Goal: Task Accomplishment & Management: Manage account settings

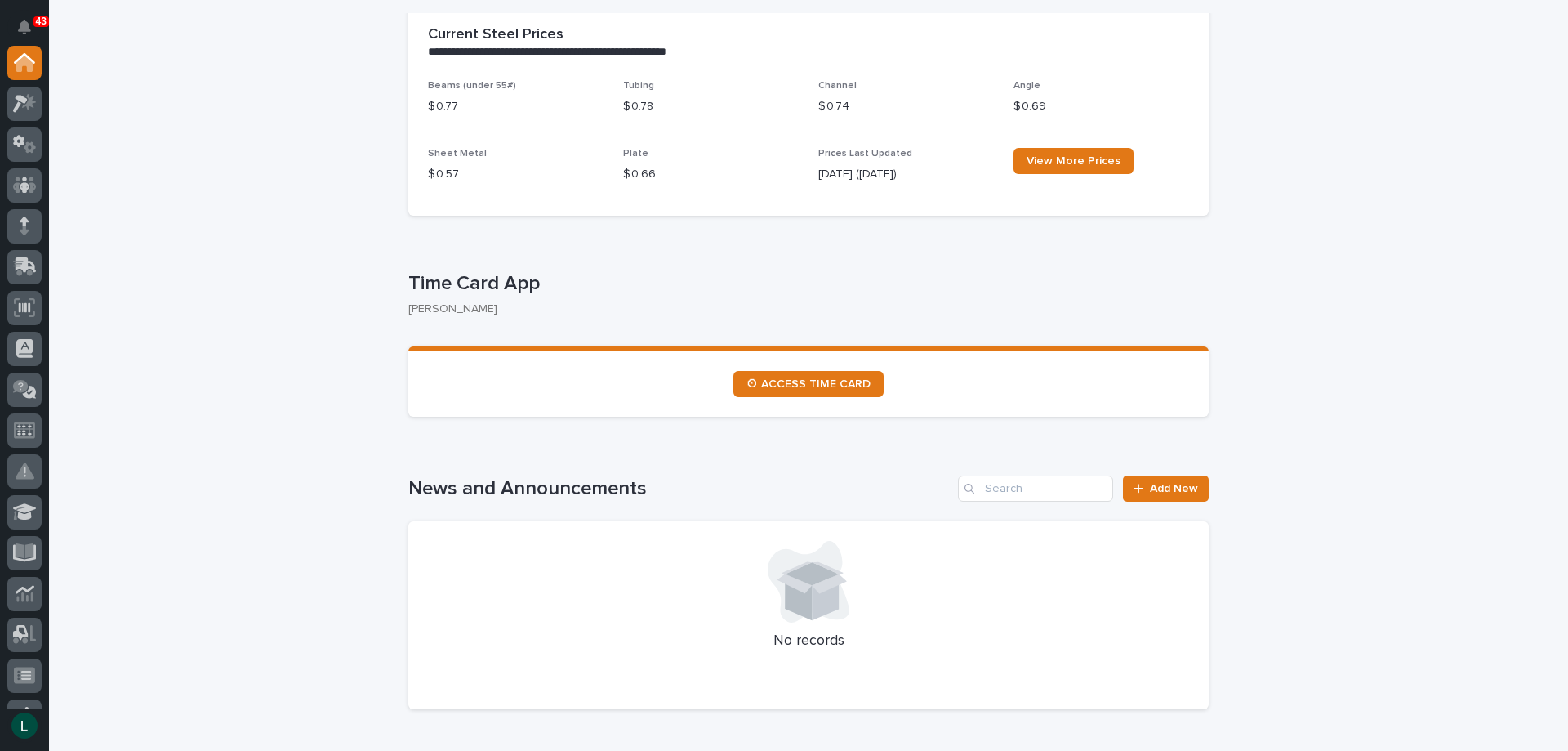
scroll to position [327, 0]
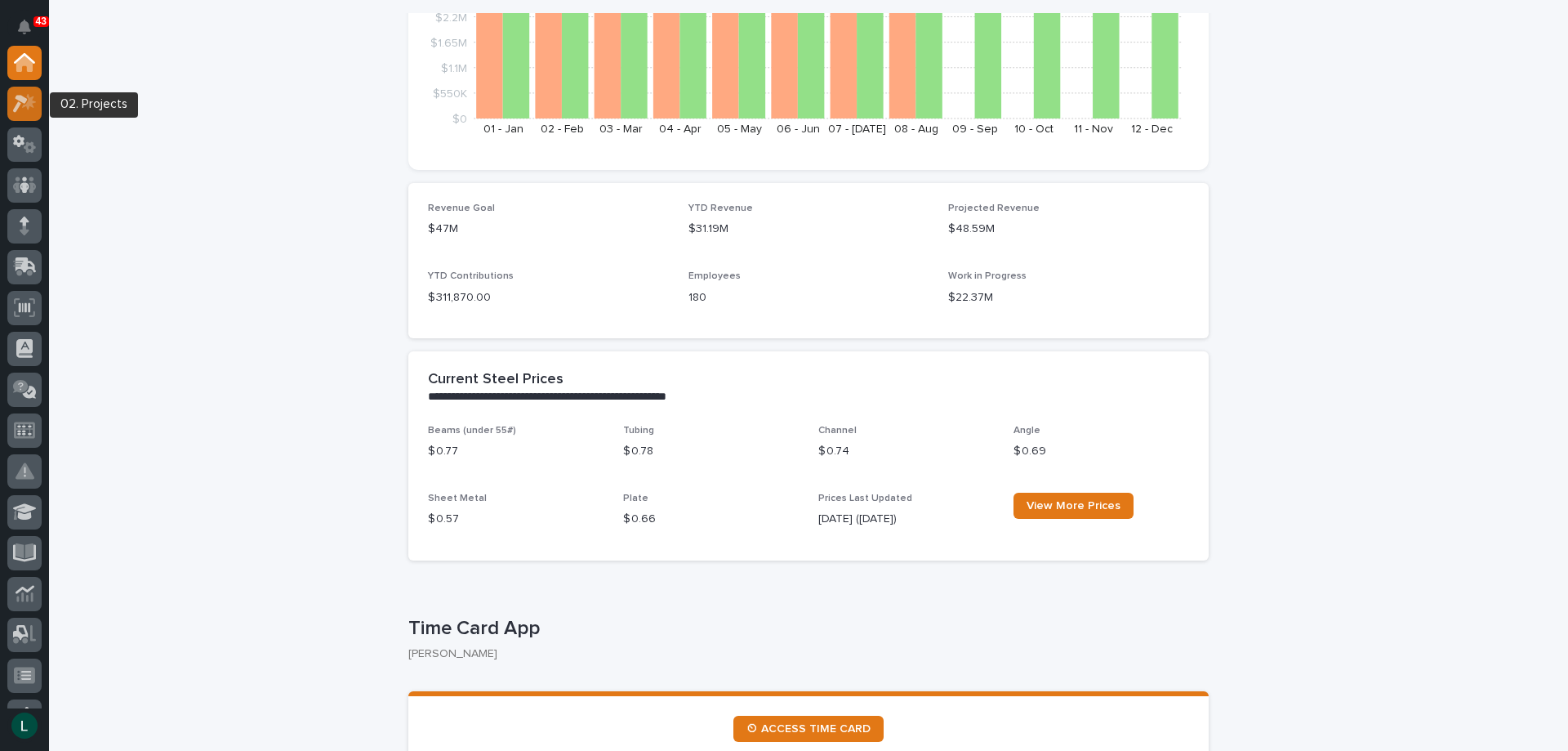
click at [25, 98] on icon at bounding box center [20, 104] width 15 height 18
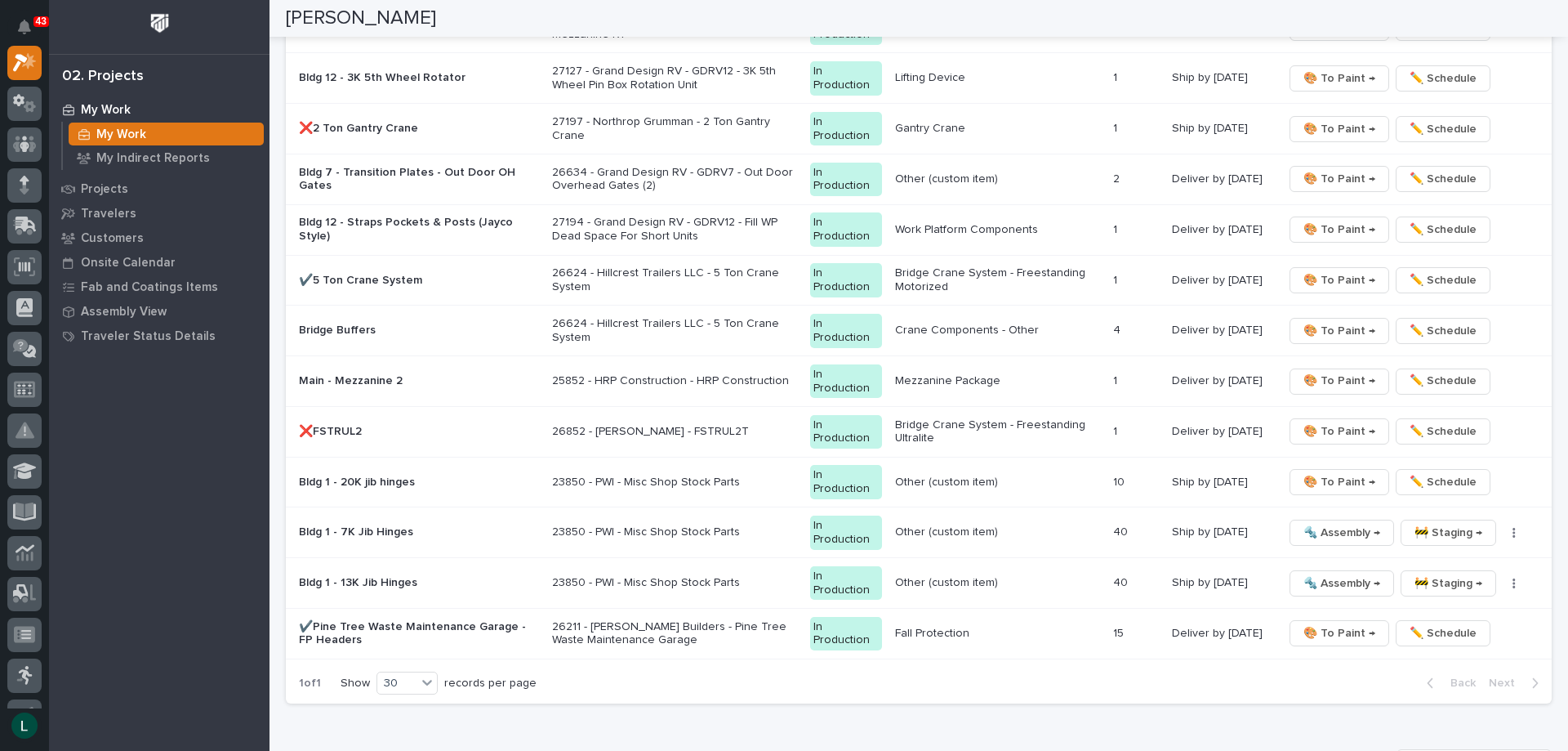
scroll to position [2043, 0]
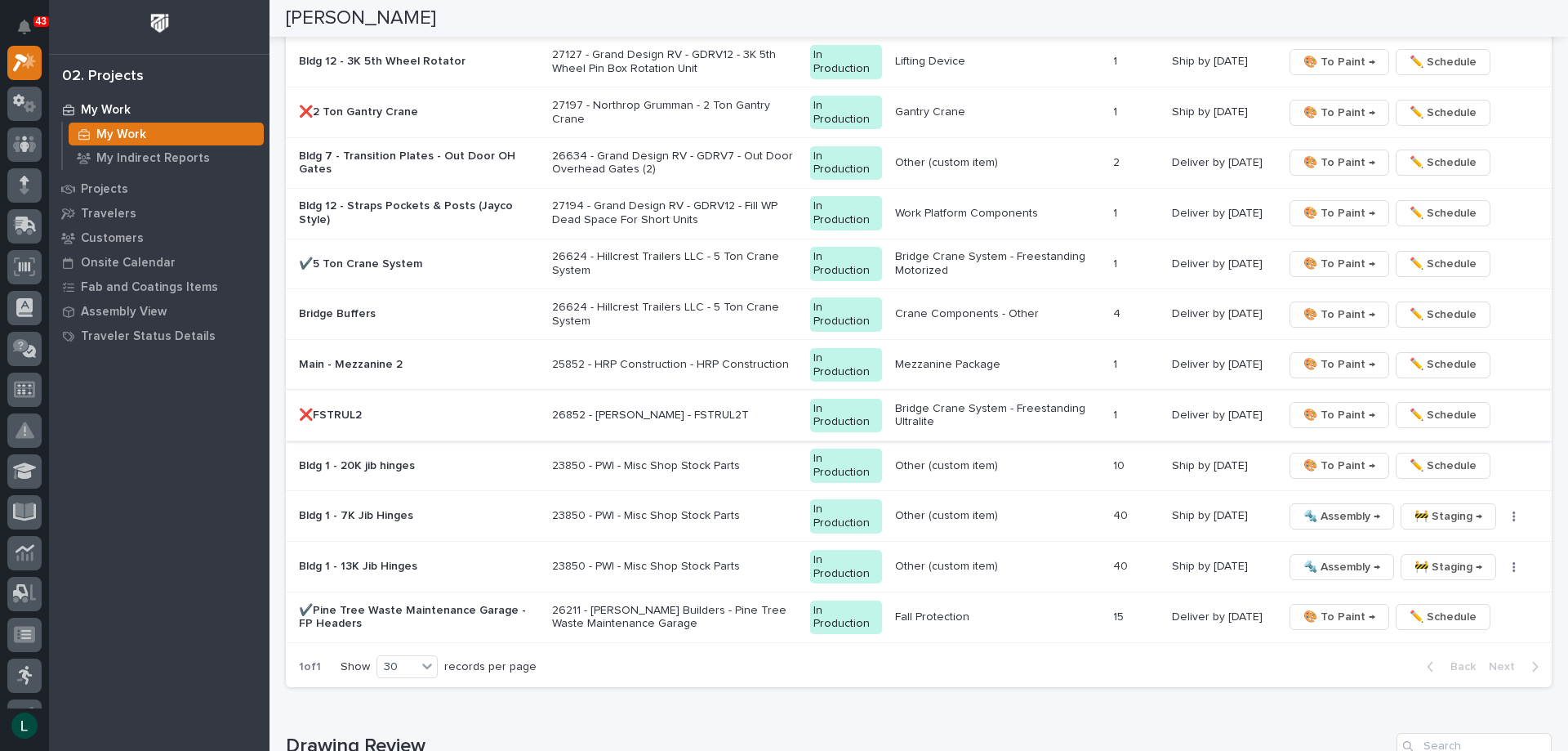
click at [1332, 413] on span "🎨 To Paint →" at bounding box center [1339, 415] width 72 height 20
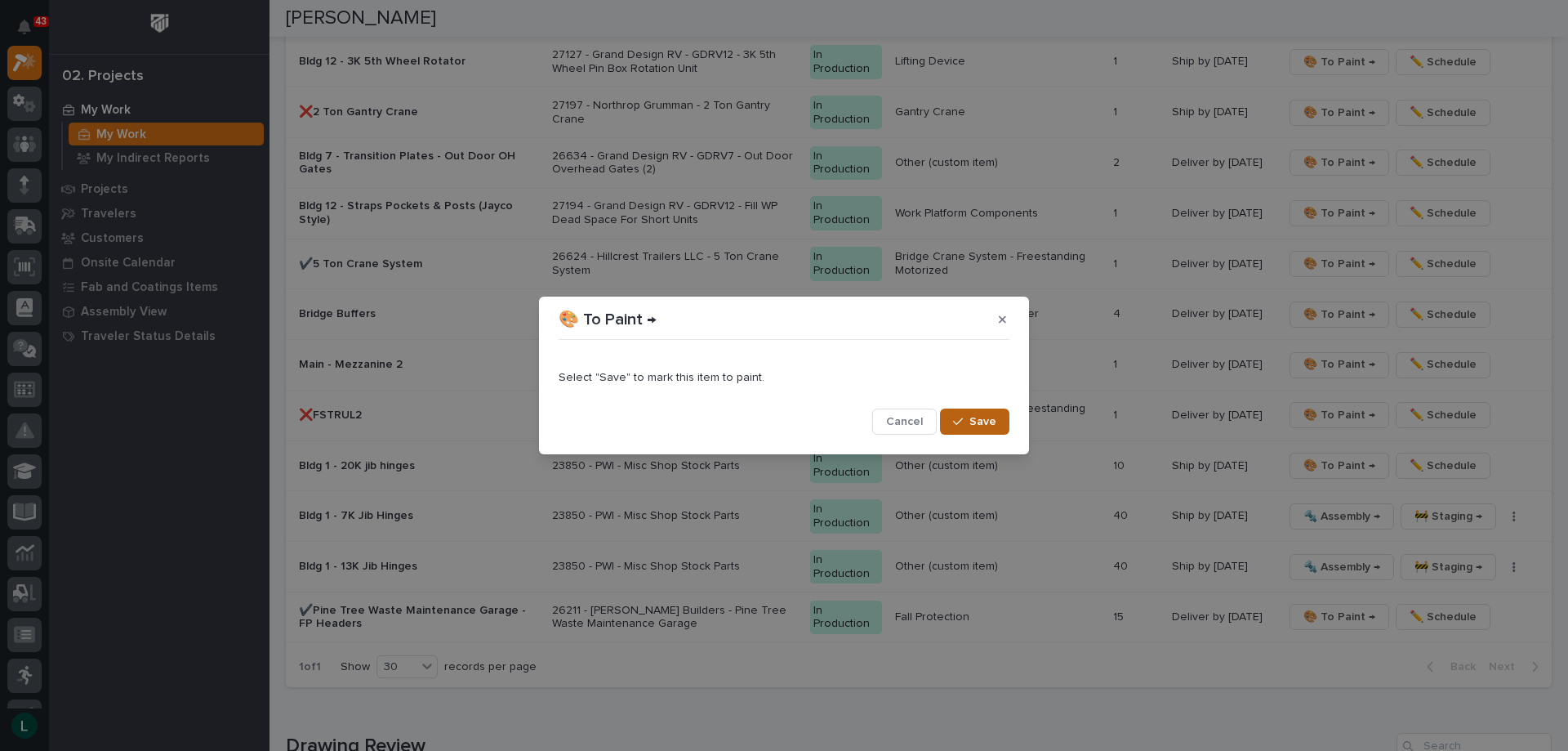
click at [969, 418] on div "button" at bounding box center [961, 421] width 16 height 12
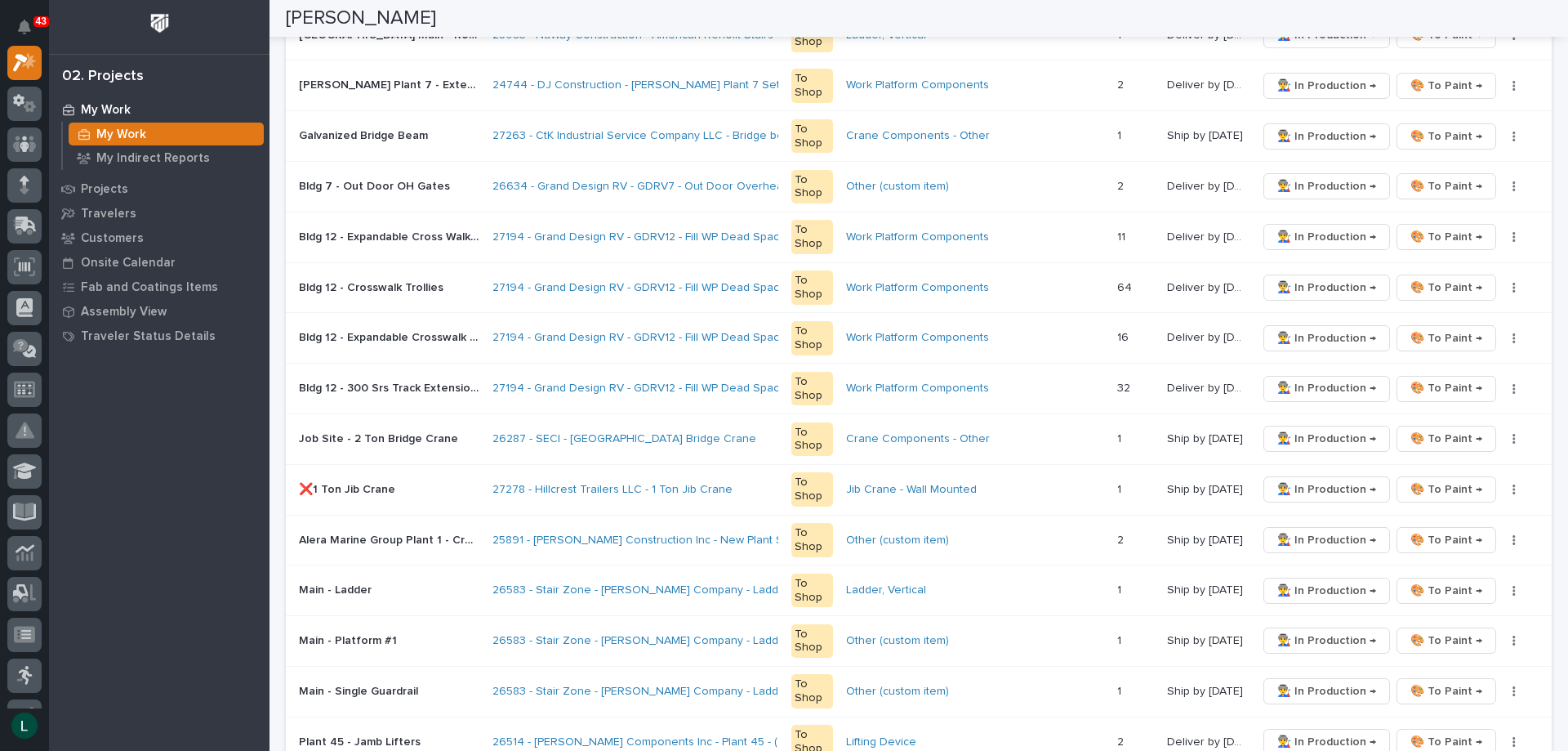
scroll to position [245, 0]
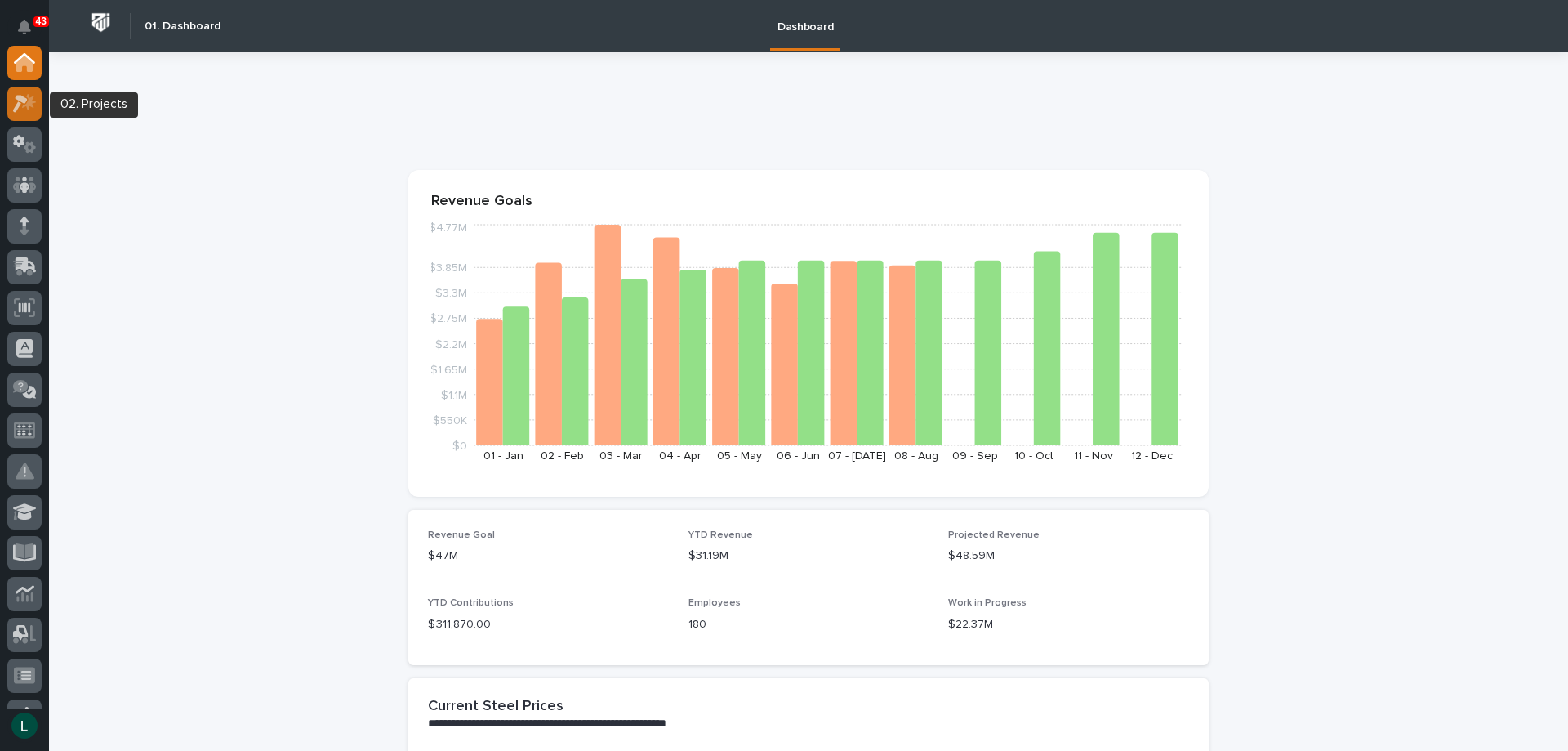
click at [22, 99] on icon at bounding box center [20, 104] width 15 height 18
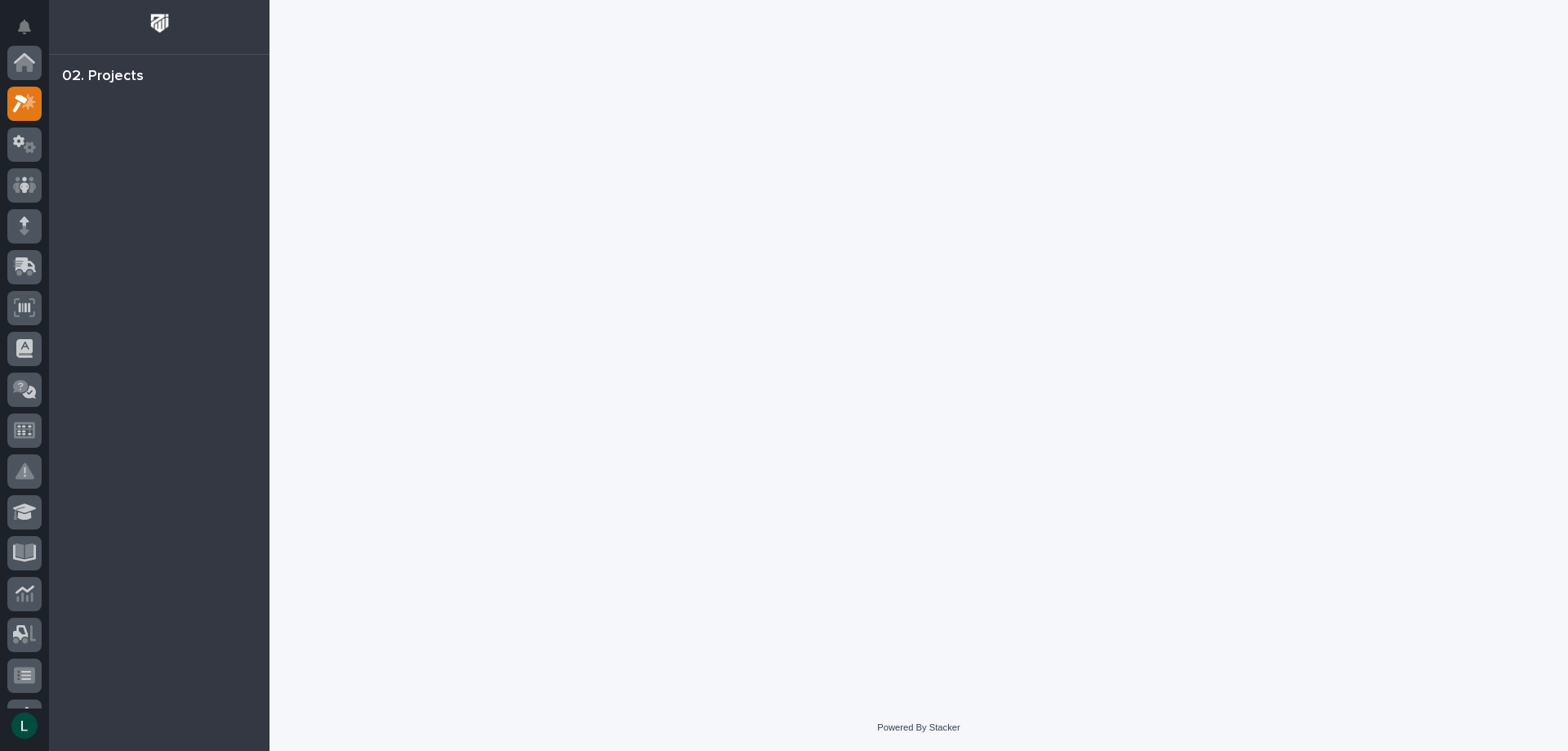
scroll to position [41, 0]
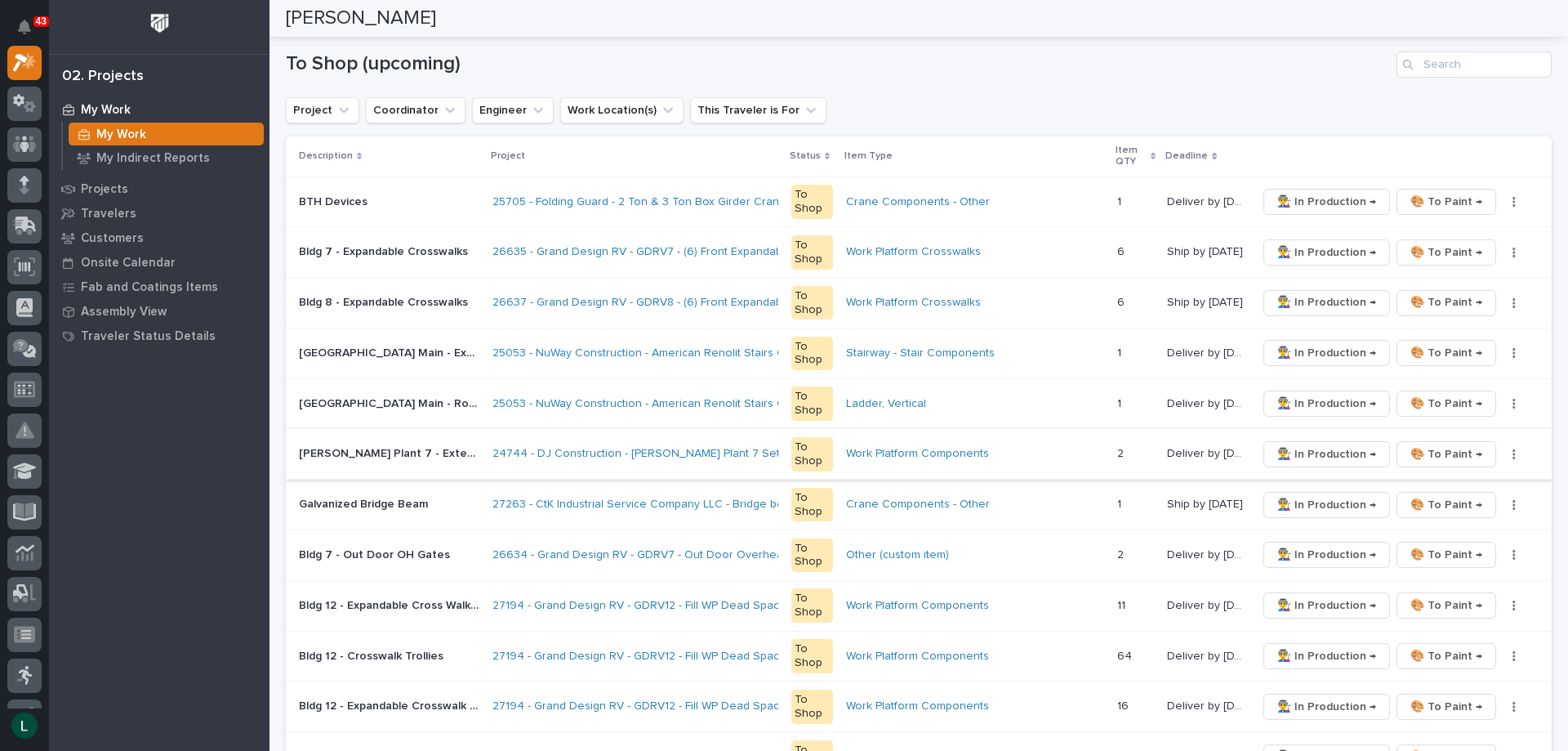
scroll to position [245, 0]
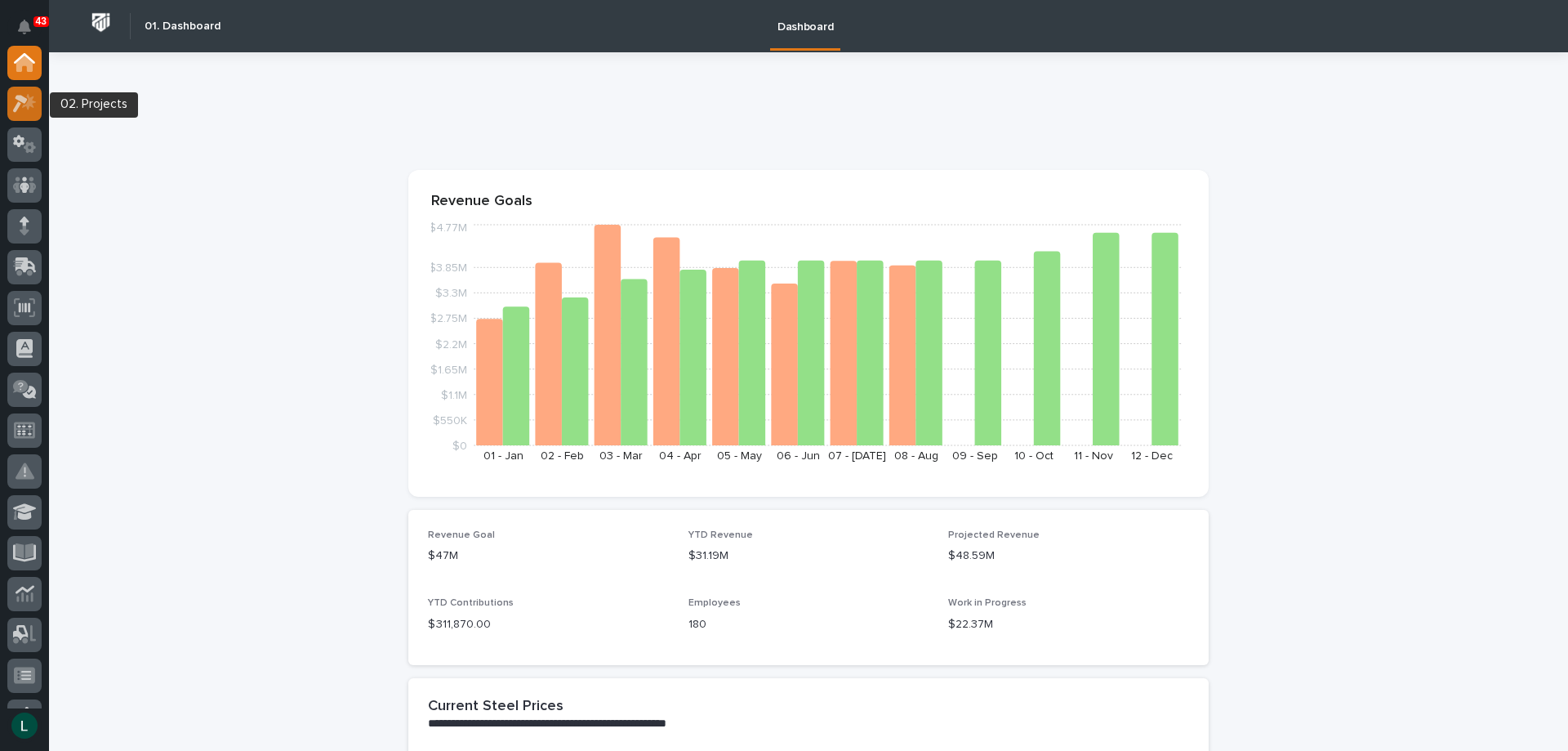
click at [30, 98] on icon at bounding box center [25, 103] width 24 height 19
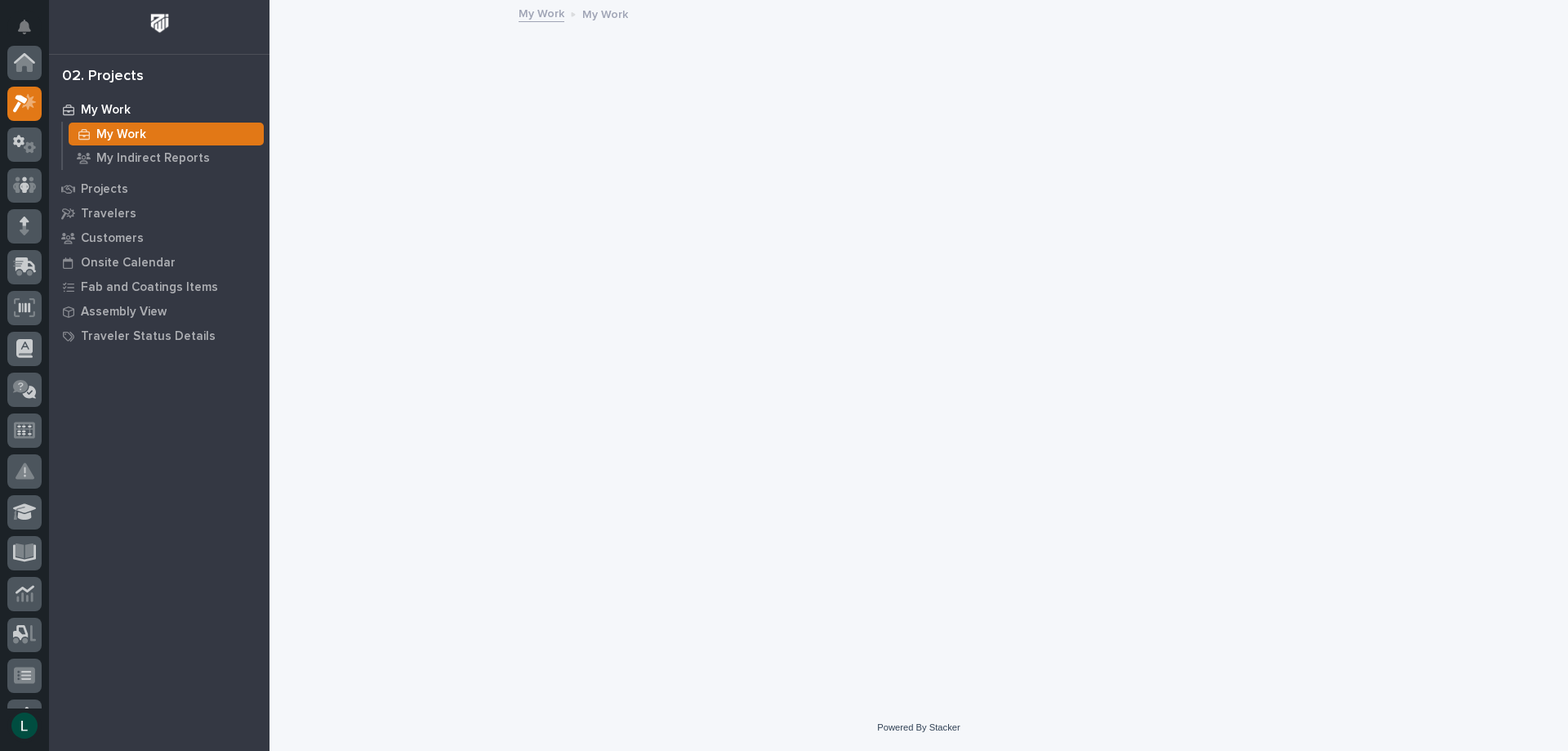
scroll to position [41, 0]
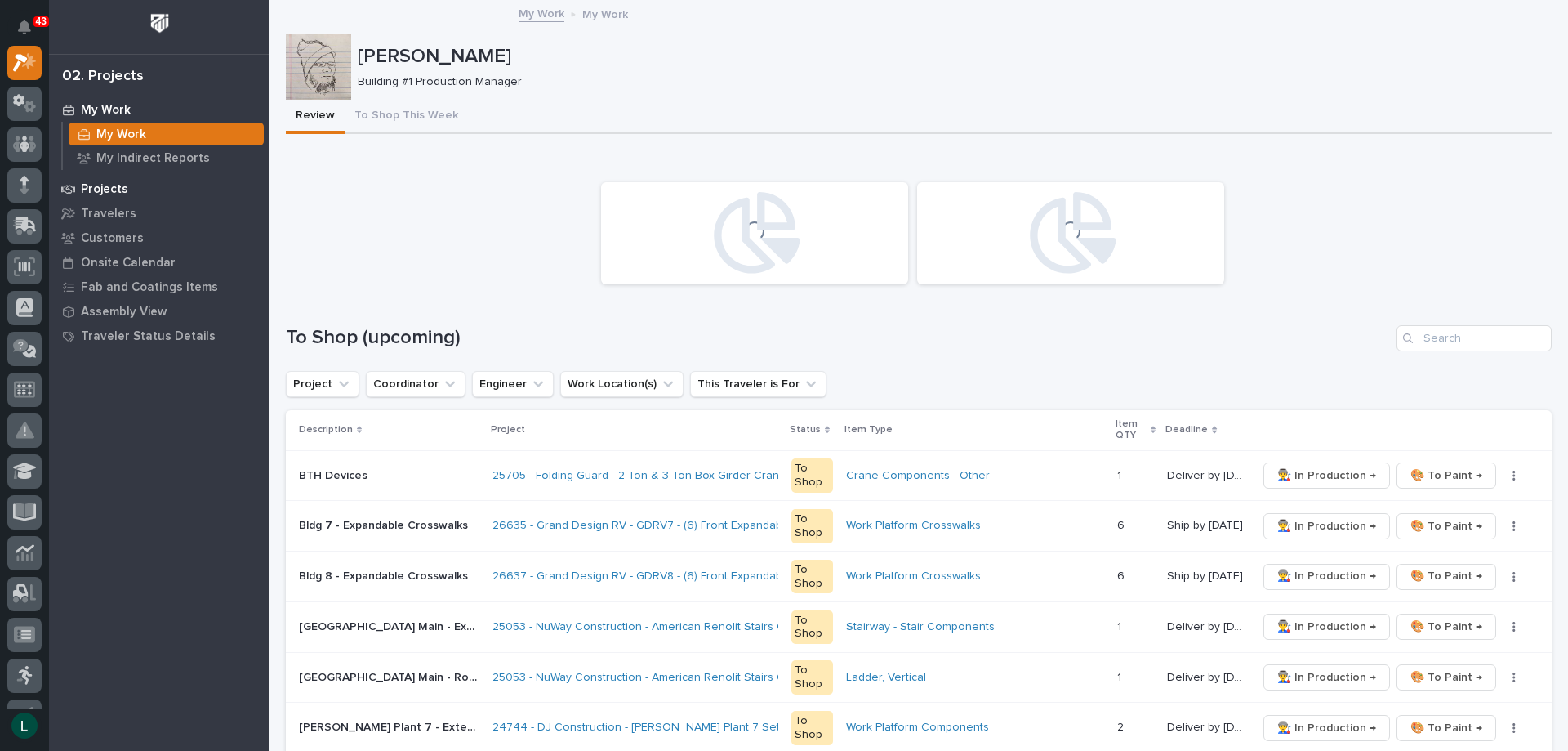
click at [91, 187] on p "Projects" at bounding box center [104, 189] width 47 height 15
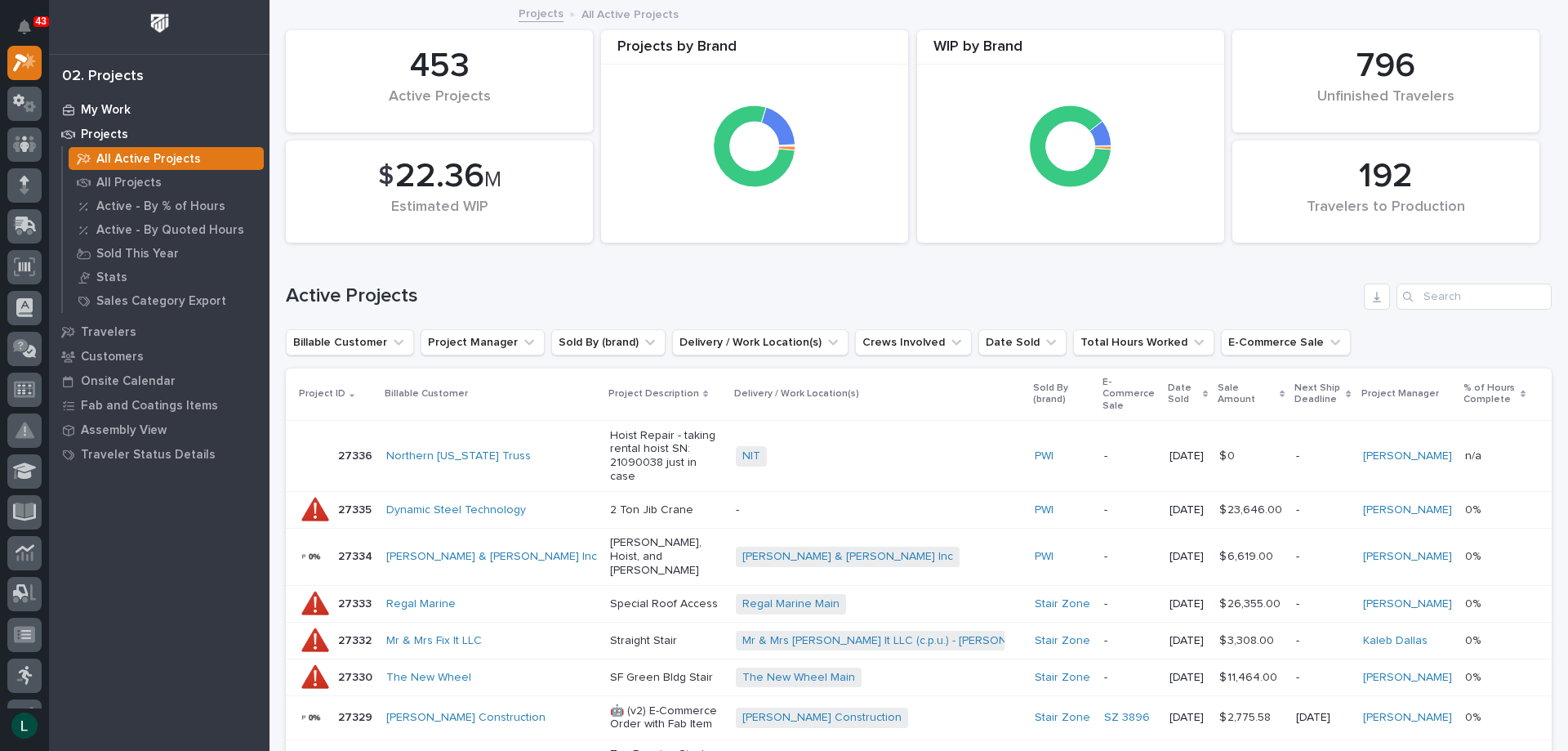
click at [117, 107] on p "My Work" at bounding box center [106, 110] width 50 height 15
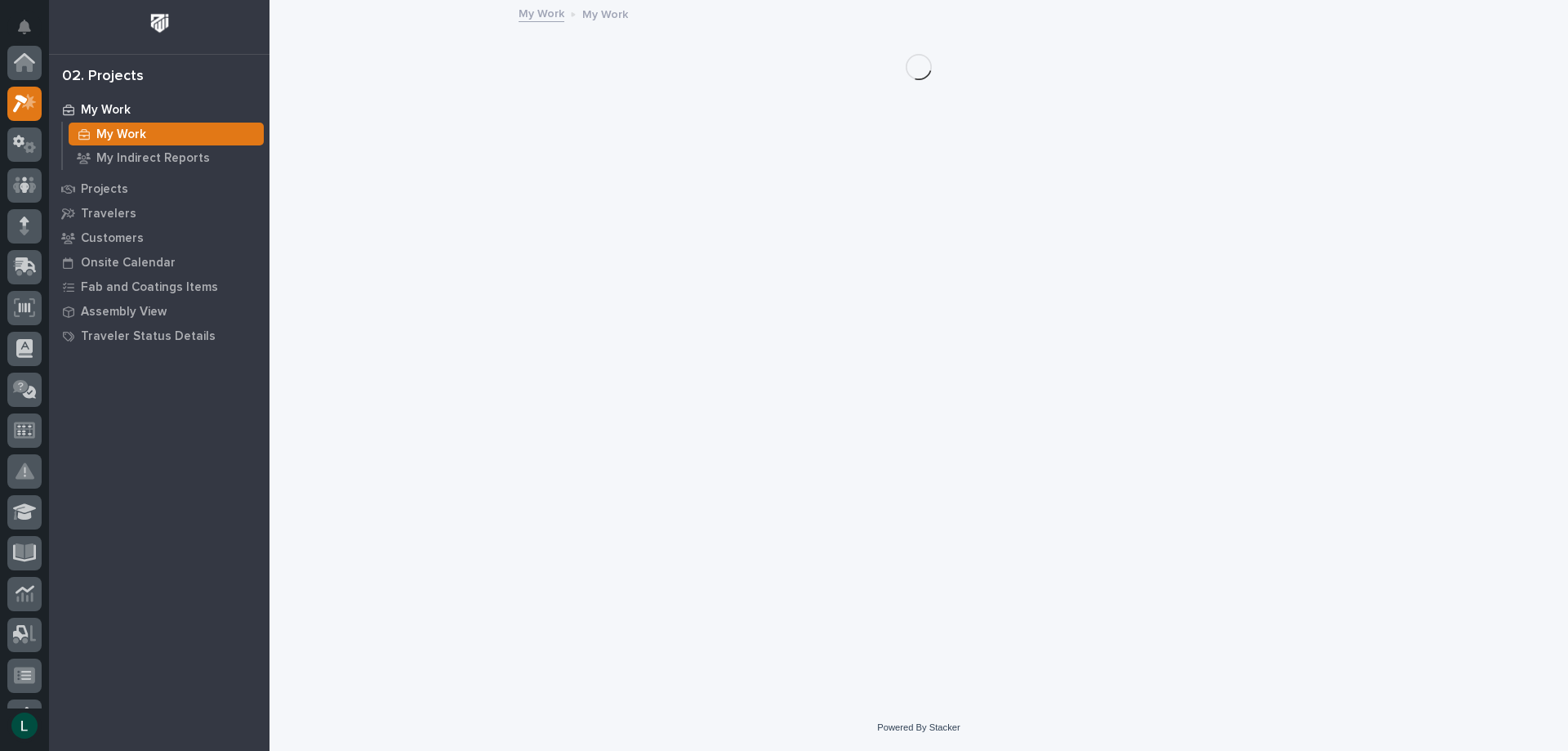
scroll to position [41, 0]
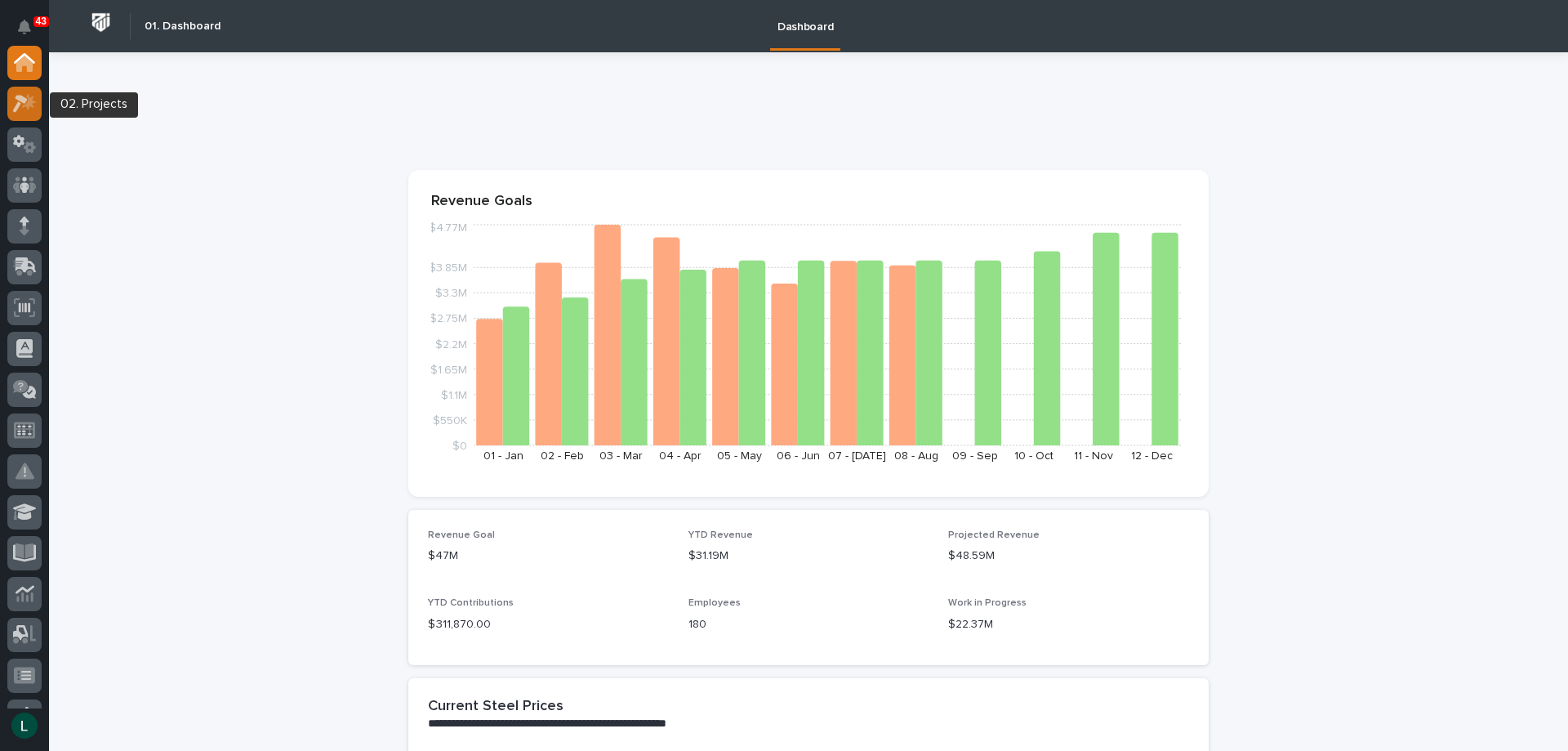
click at [18, 100] on icon at bounding box center [25, 103] width 24 height 19
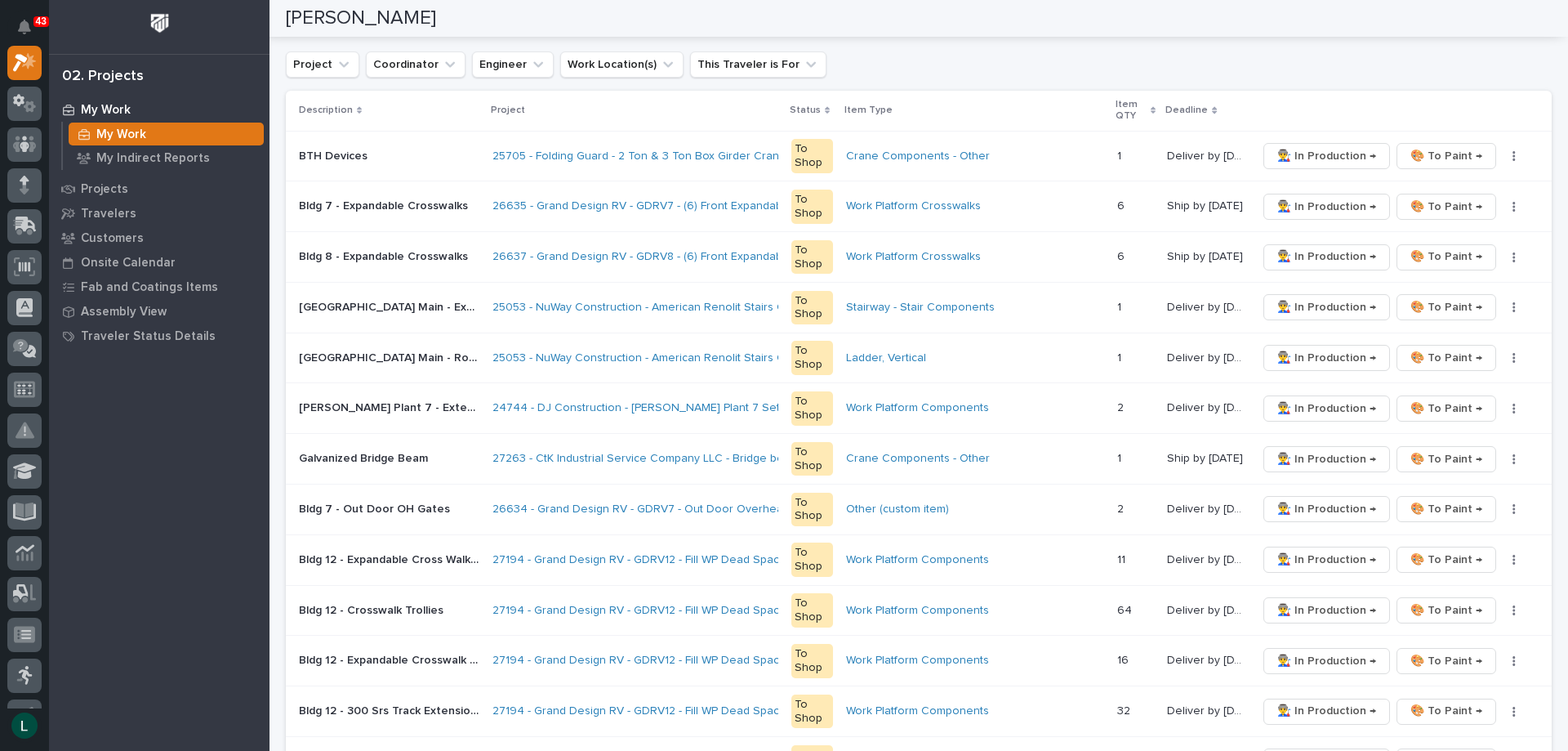
scroll to position [327, 0]
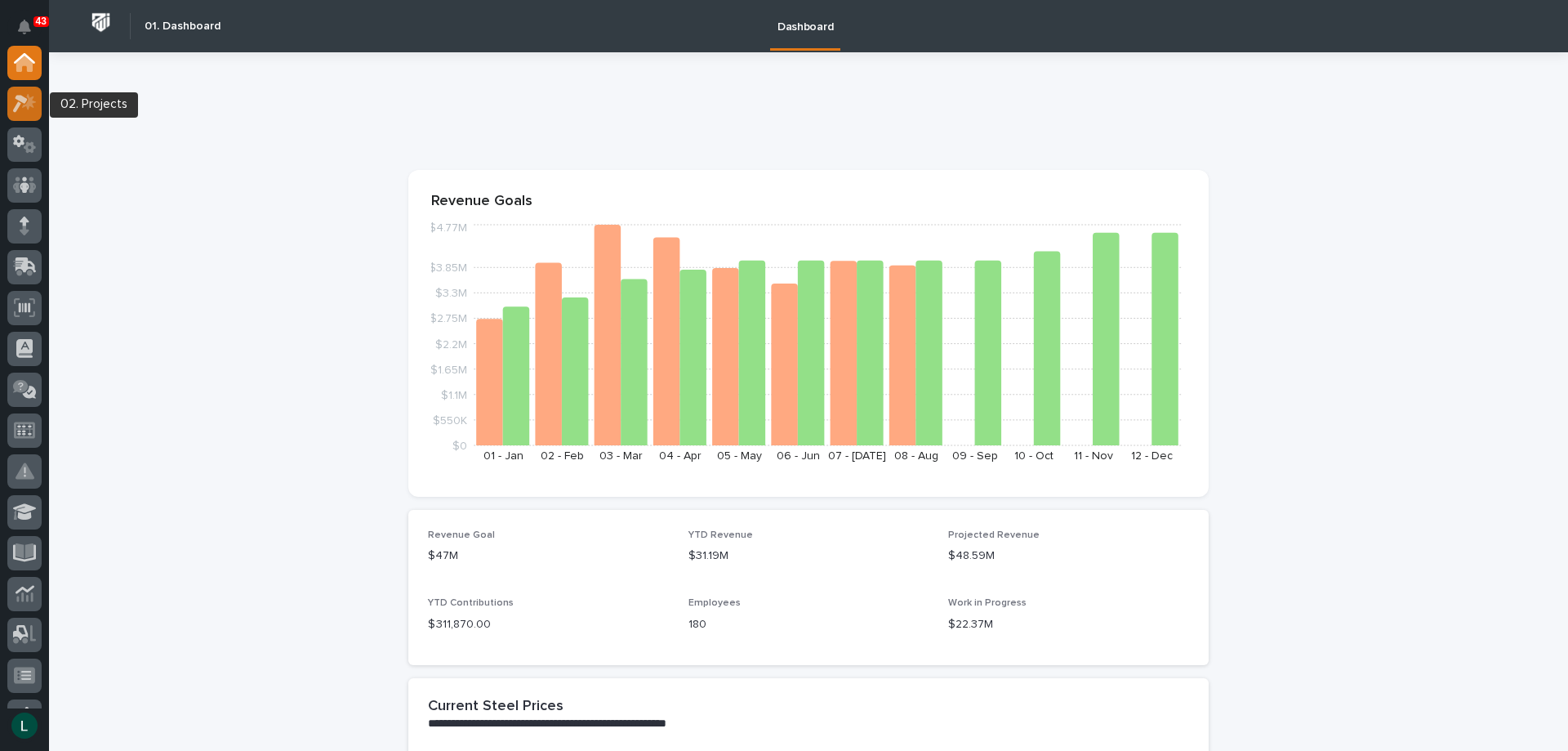
click at [18, 104] on icon at bounding box center [20, 104] width 15 height 18
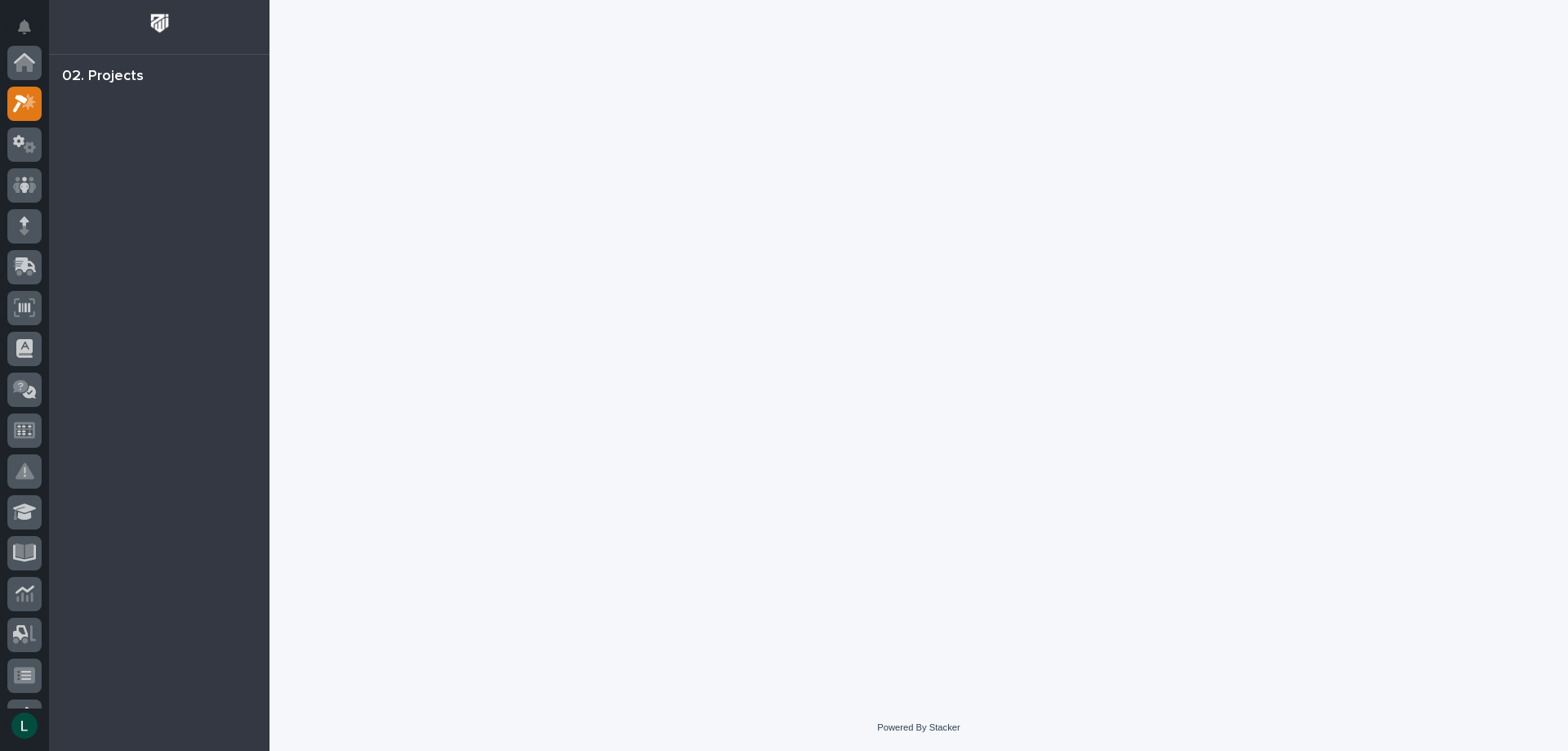
scroll to position [41, 0]
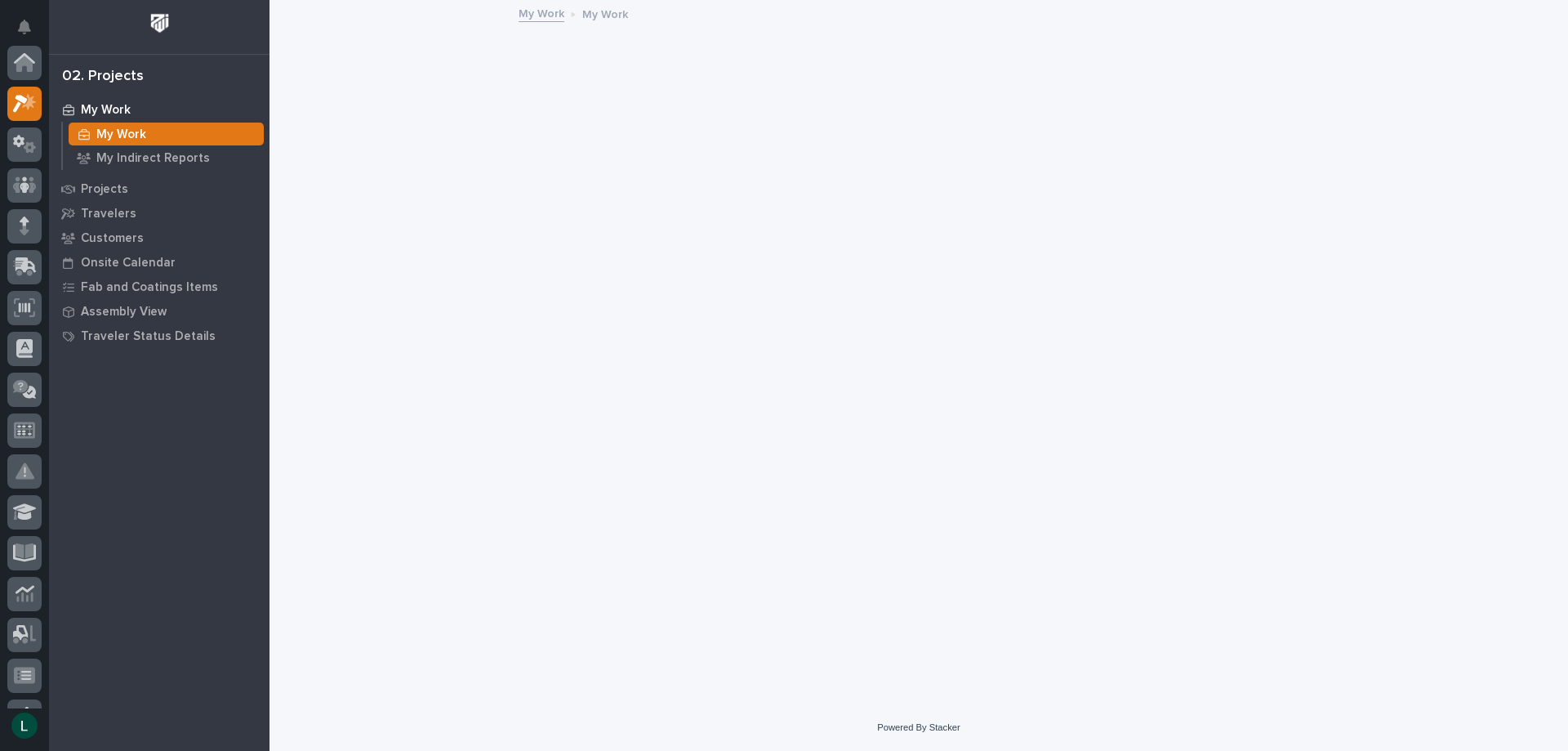
scroll to position [41, 0]
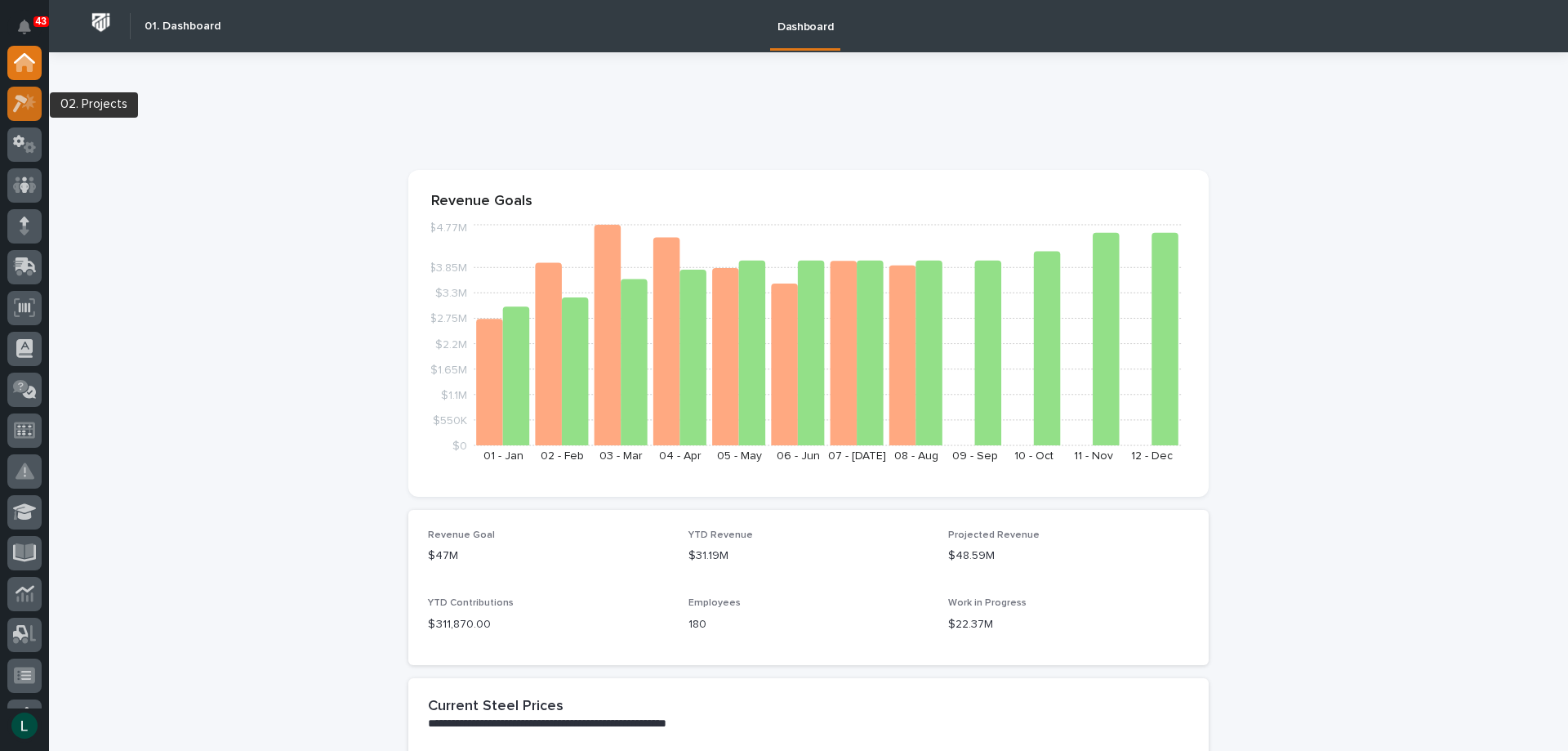
click at [26, 102] on icon at bounding box center [20, 104] width 15 height 18
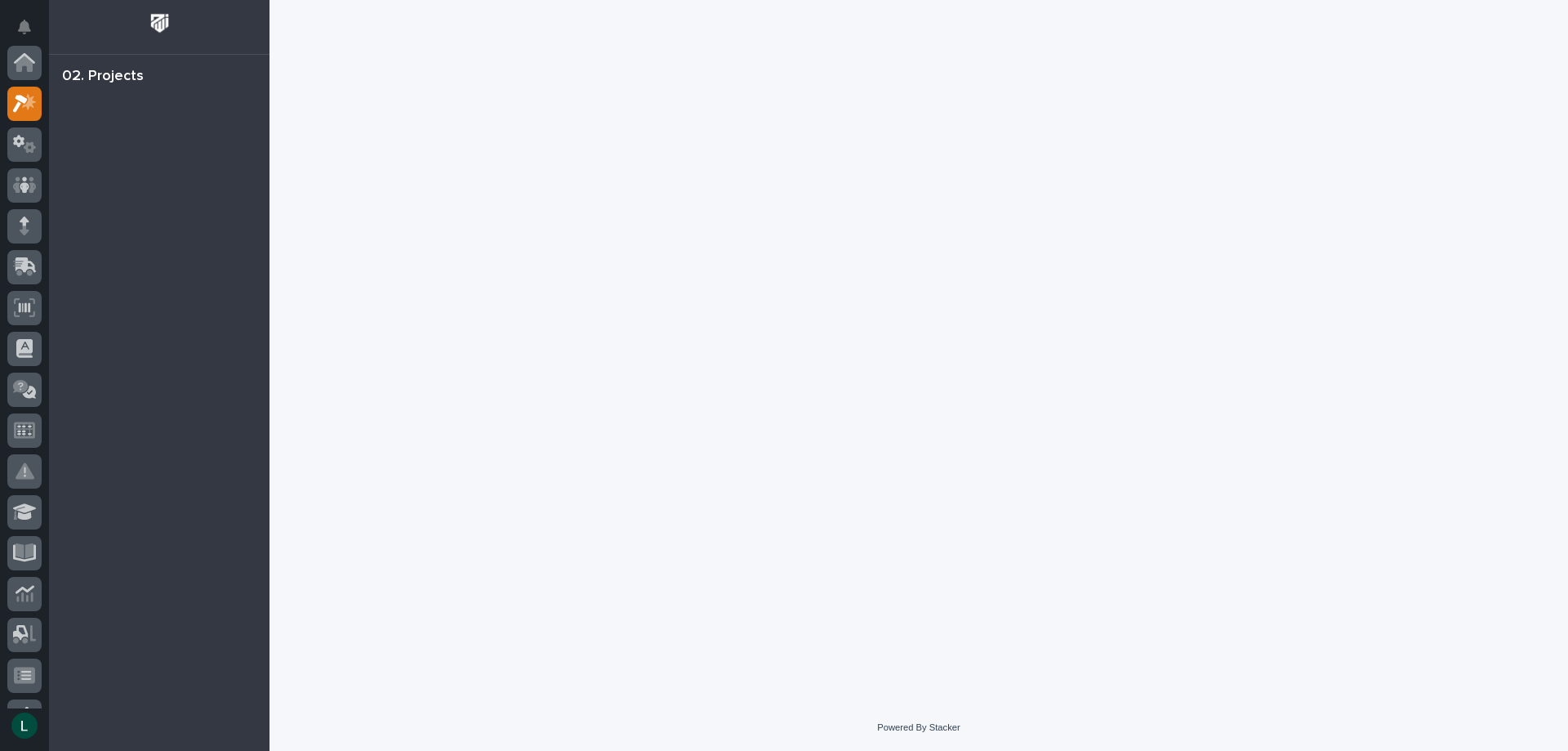
scroll to position [41, 0]
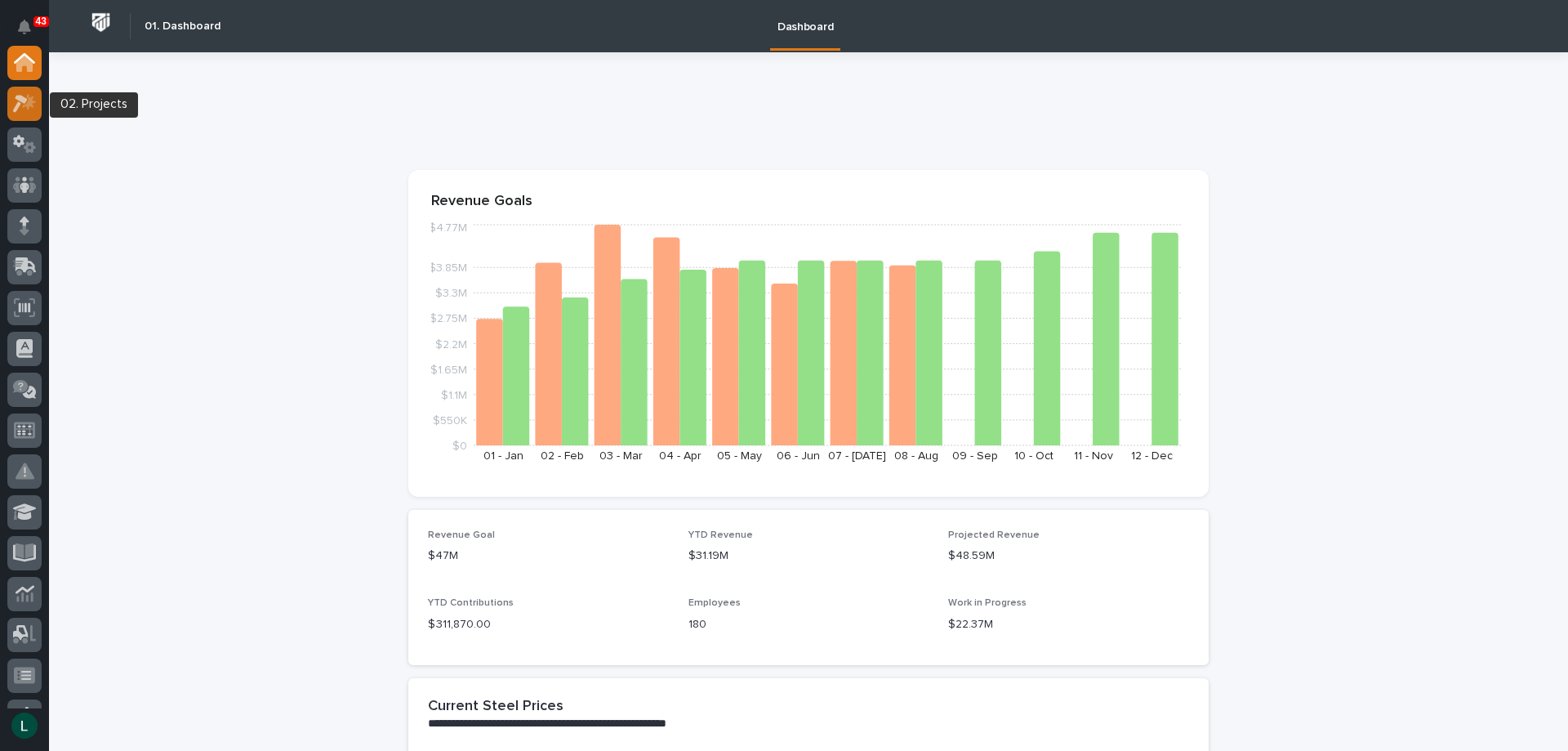
click at [20, 98] on icon at bounding box center [20, 104] width 15 height 18
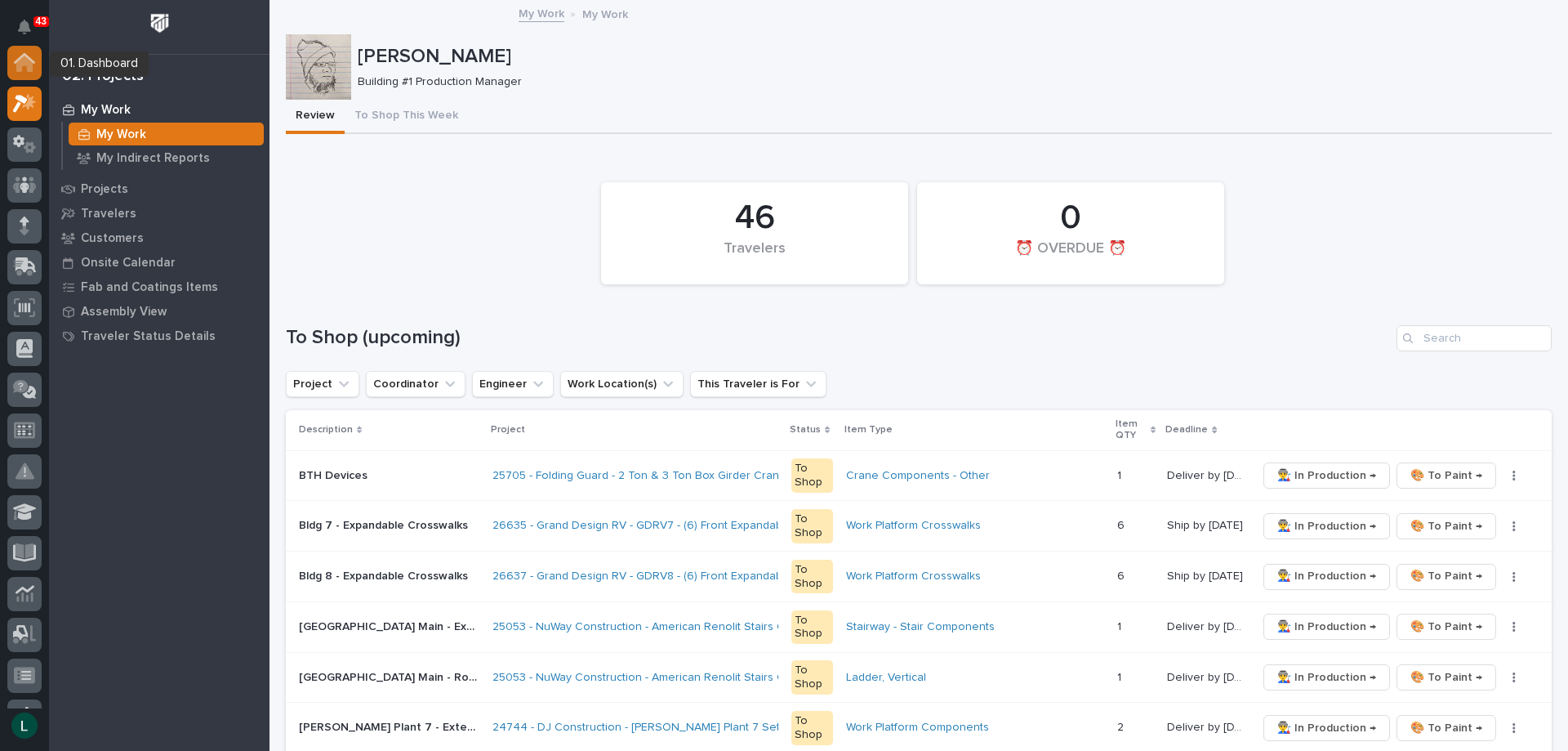
click at [29, 59] on icon at bounding box center [25, 59] width 21 height 11
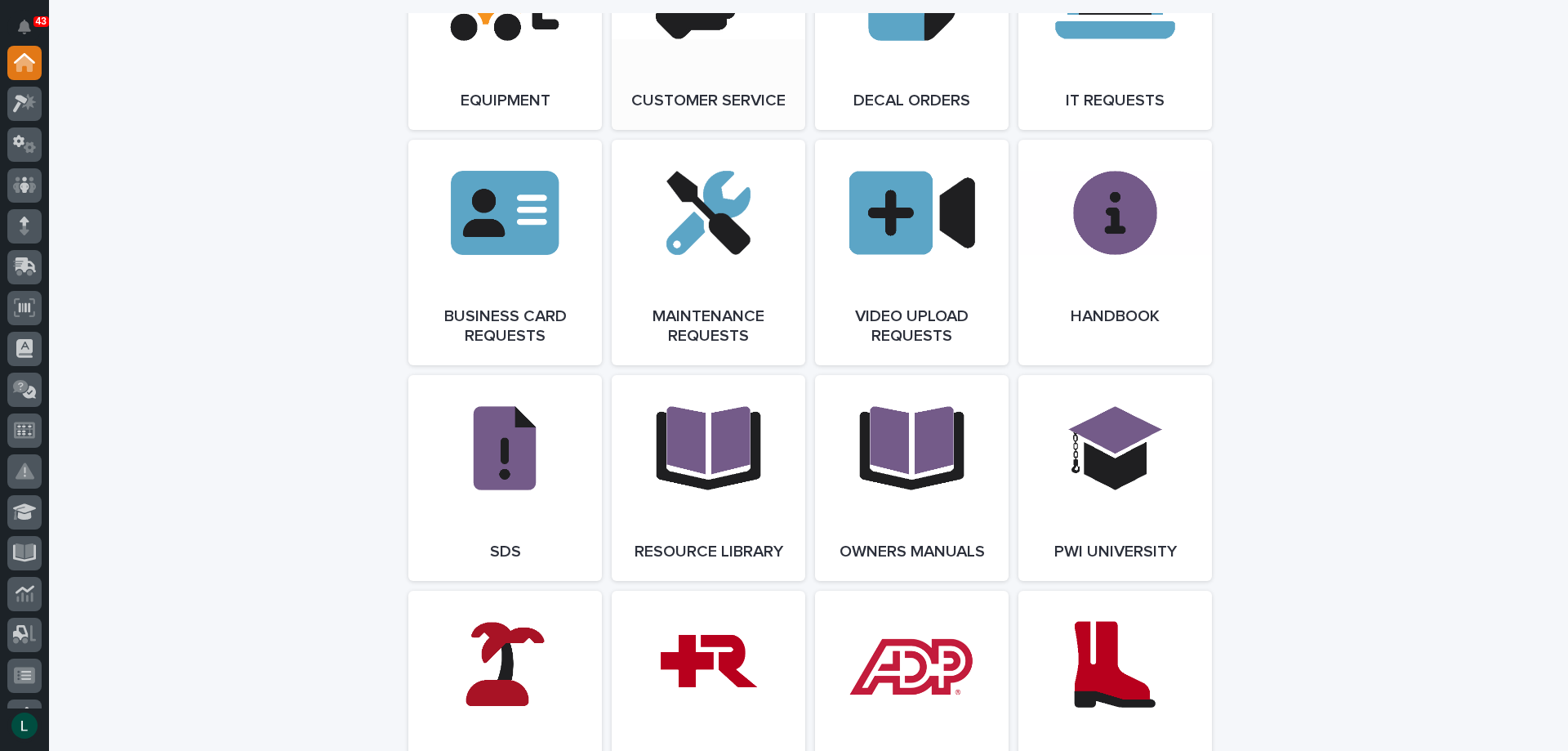
scroll to position [2696, 0]
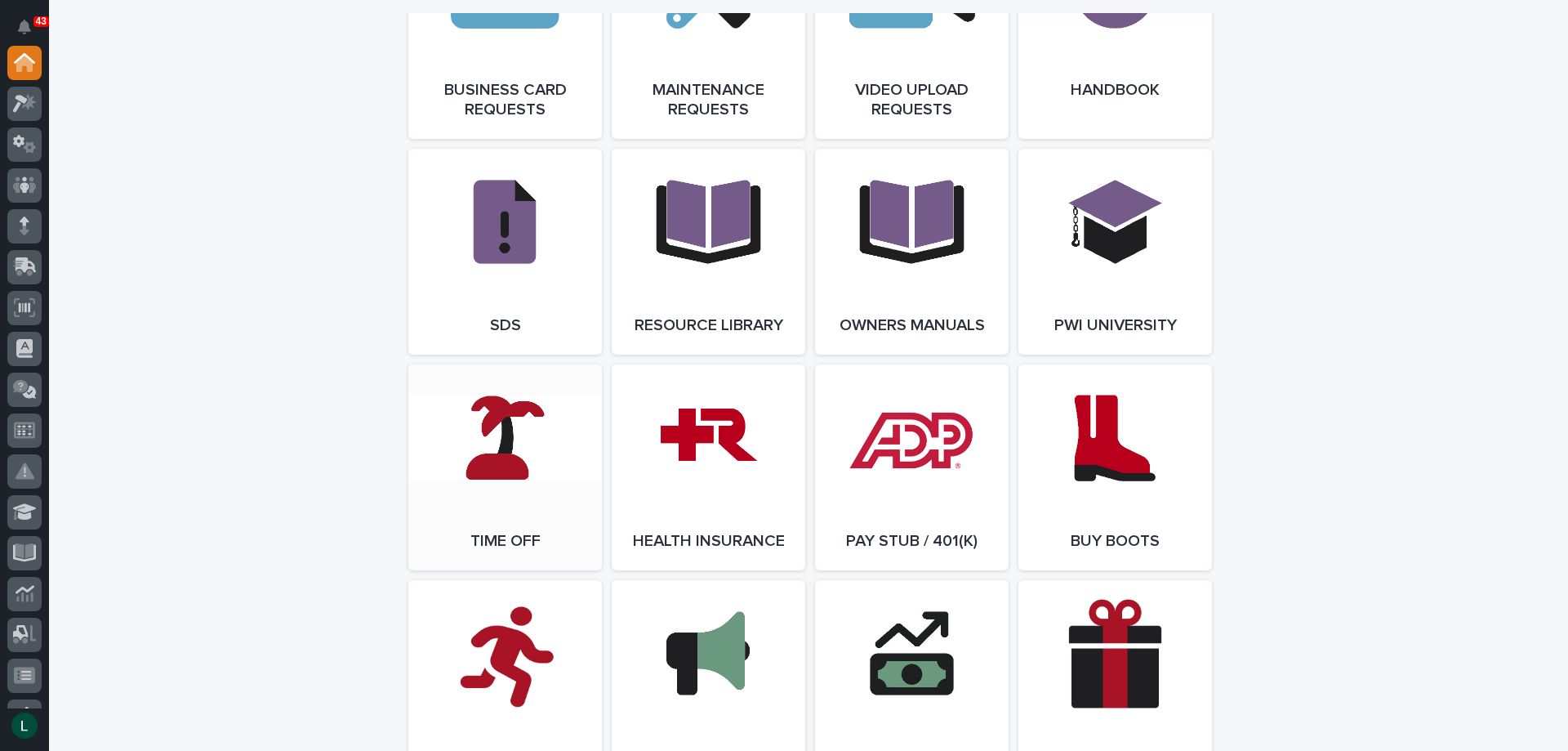
click at [477, 467] on link "Open Link" at bounding box center [505, 467] width 193 height 206
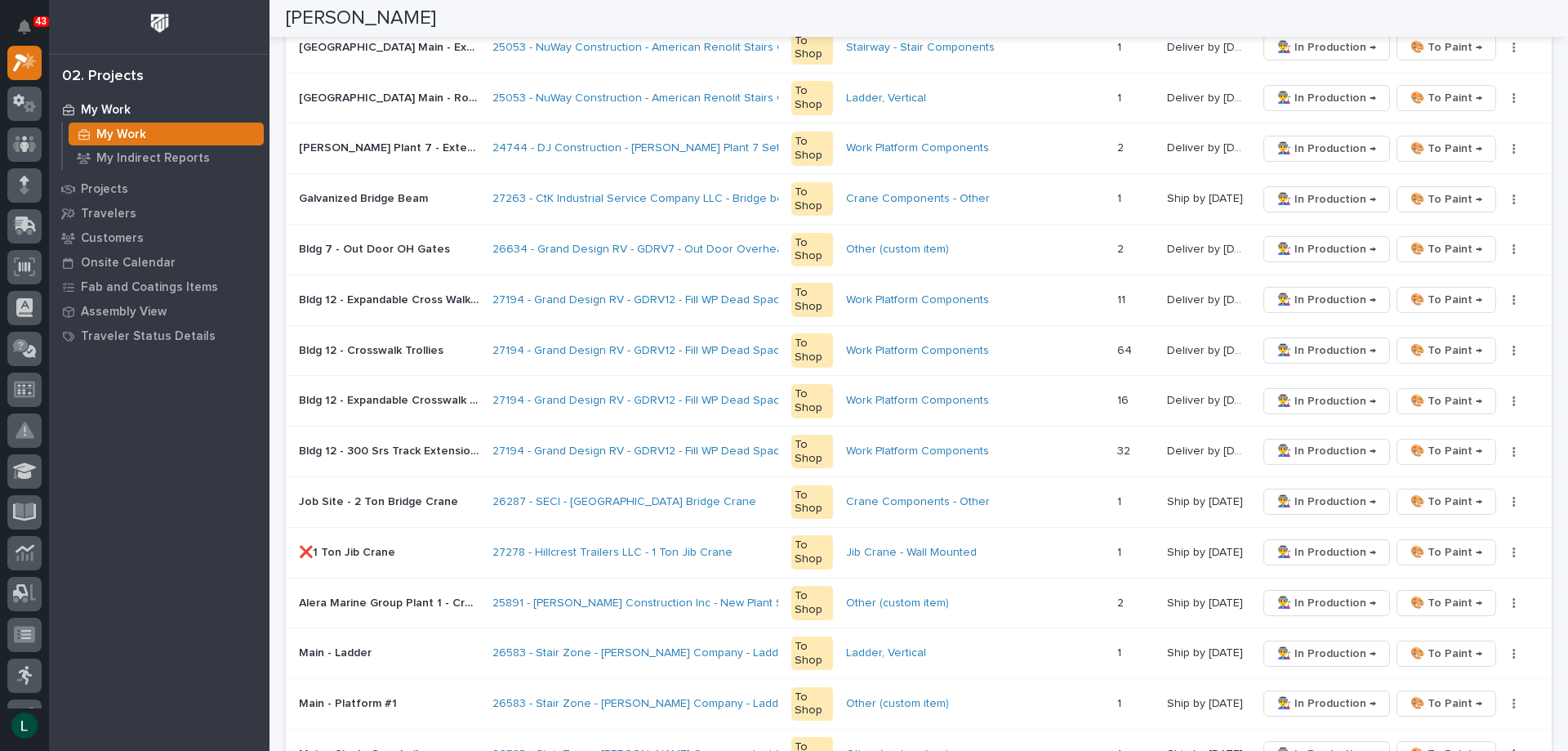
scroll to position [408, 0]
